Goal: Task Accomplishment & Management: Manage account settings

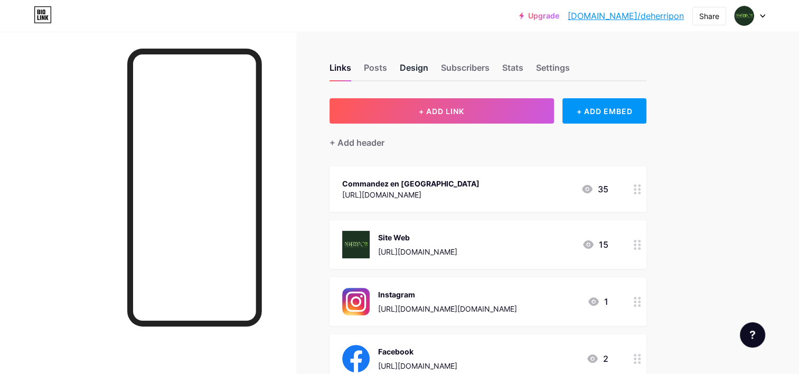
drag, startPoint x: 397, startPoint y: 74, endPoint x: 403, endPoint y: 75, distance: 6.4
click at [399, 74] on div "Links Posts Design Subscribers Stats Settings" at bounding box center [487, 62] width 317 height 37
click at [405, 71] on div "Design" at bounding box center [414, 70] width 29 height 19
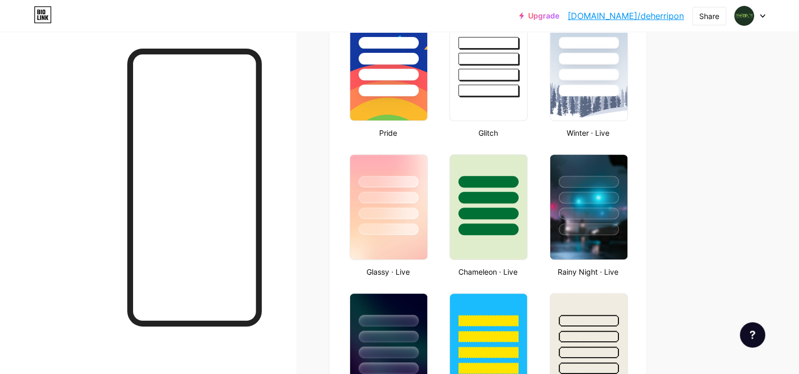
scroll to position [475, 0]
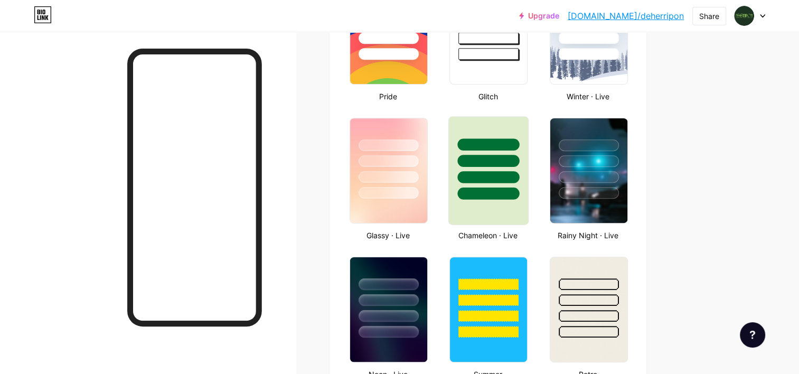
click at [476, 210] on div at bounding box center [488, 170] width 80 height 109
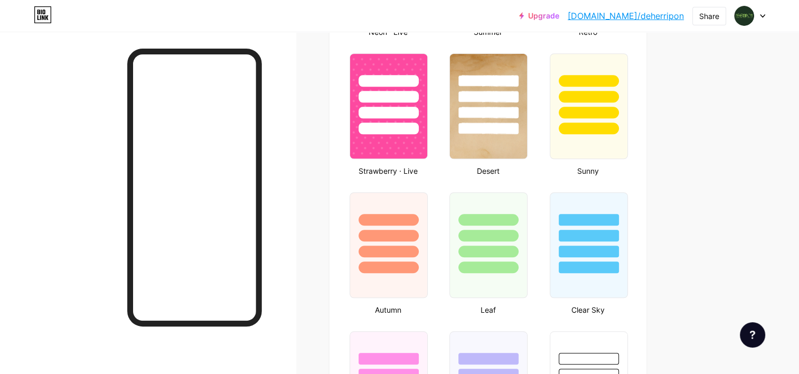
scroll to position [845, 0]
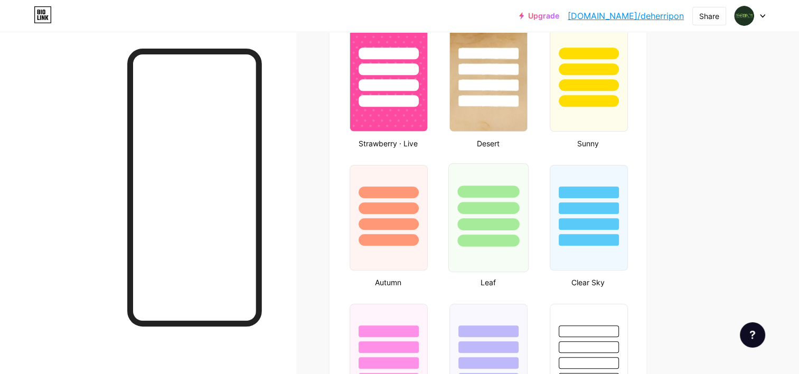
click at [507, 244] on div at bounding box center [488, 217] width 80 height 109
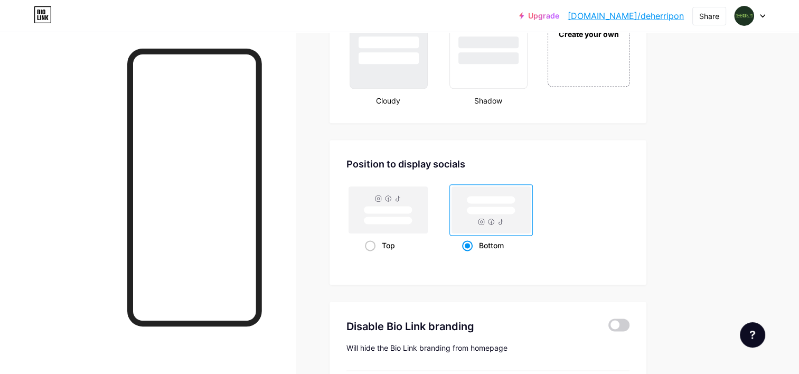
scroll to position [1419, 0]
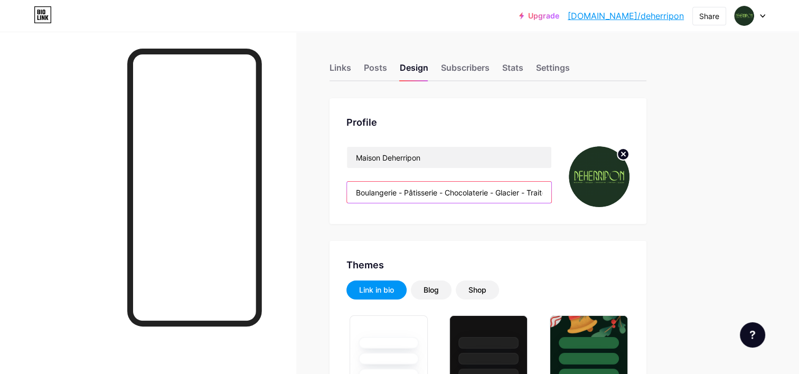
scroll to position [0, 15]
drag, startPoint x: 406, startPoint y: 188, endPoint x: 694, endPoint y: 201, distance: 288.0
click at [630, 186] on div "Profile Maison Deherripon Boulangerie - Pâtisserie - Chocolaterie - Glacier - T…" at bounding box center [487, 161] width 317 height 126
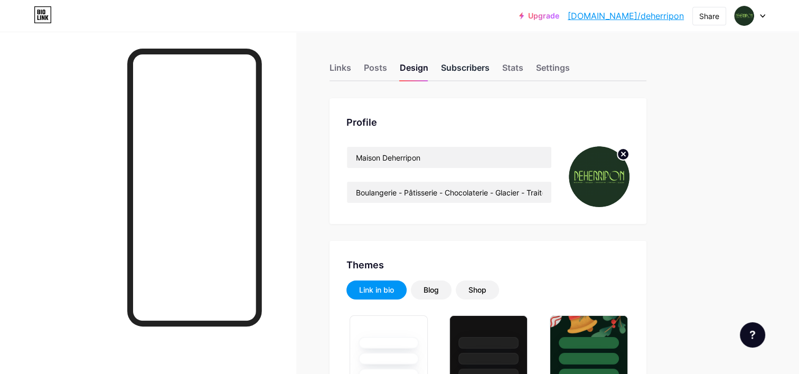
click at [458, 73] on div "Subscribers" at bounding box center [465, 70] width 49 height 19
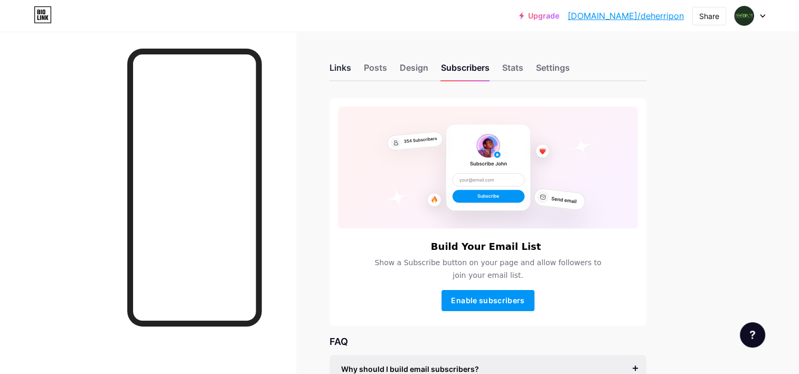
click at [350, 66] on div "Links Posts Design Subscribers Stats Settings" at bounding box center [487, 62] width 317 height 37
click at [345, 69] on div "Links" at bounding box center [340, 70] width 22 height 19
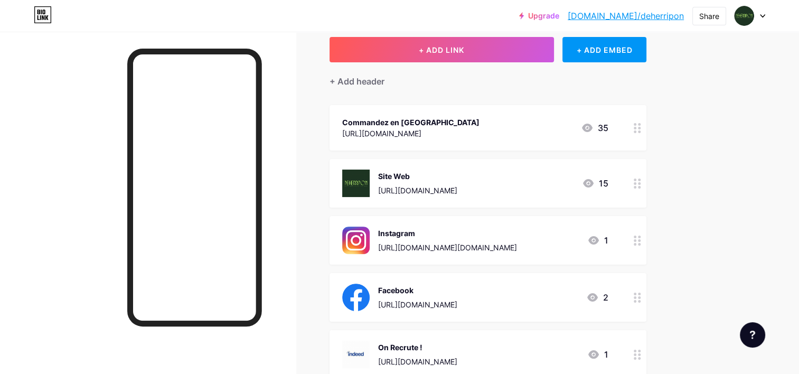
scroll to position [106, 0]
